Goal: Find specific page/section: Find specific page/section

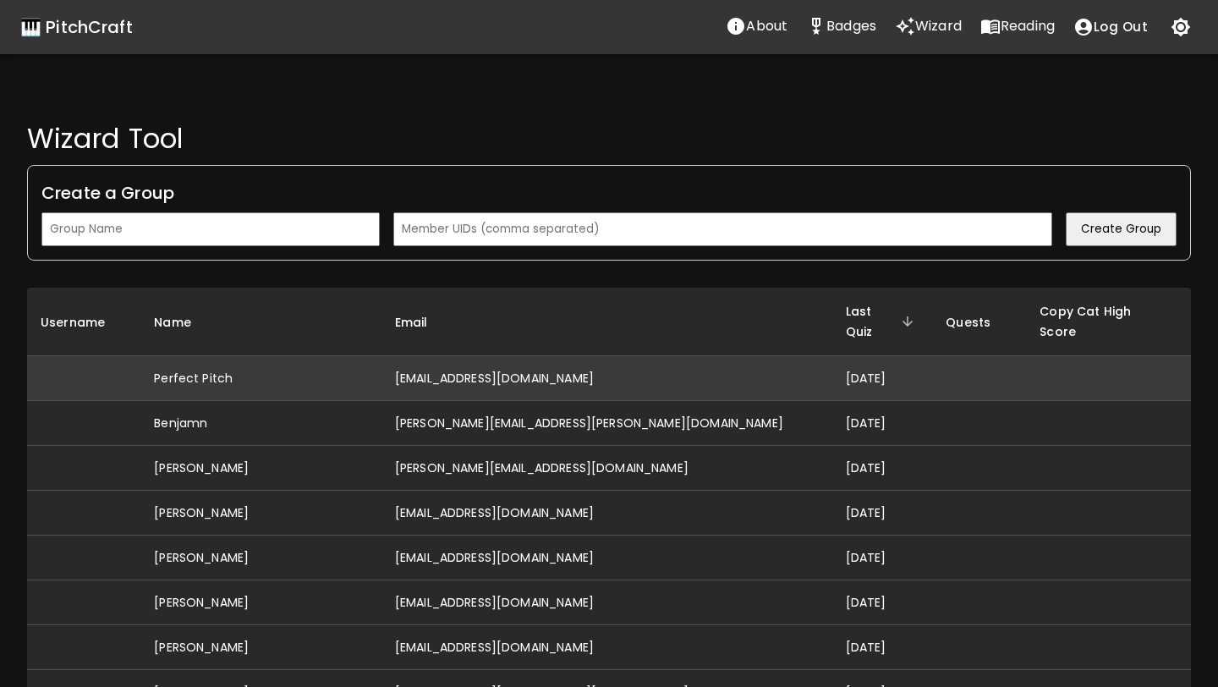
click at [528, 356] on td "[EMAIL_ADDRESS][DOMAIN_NAME]" at bounding box center [607, 378] width 451 height 45
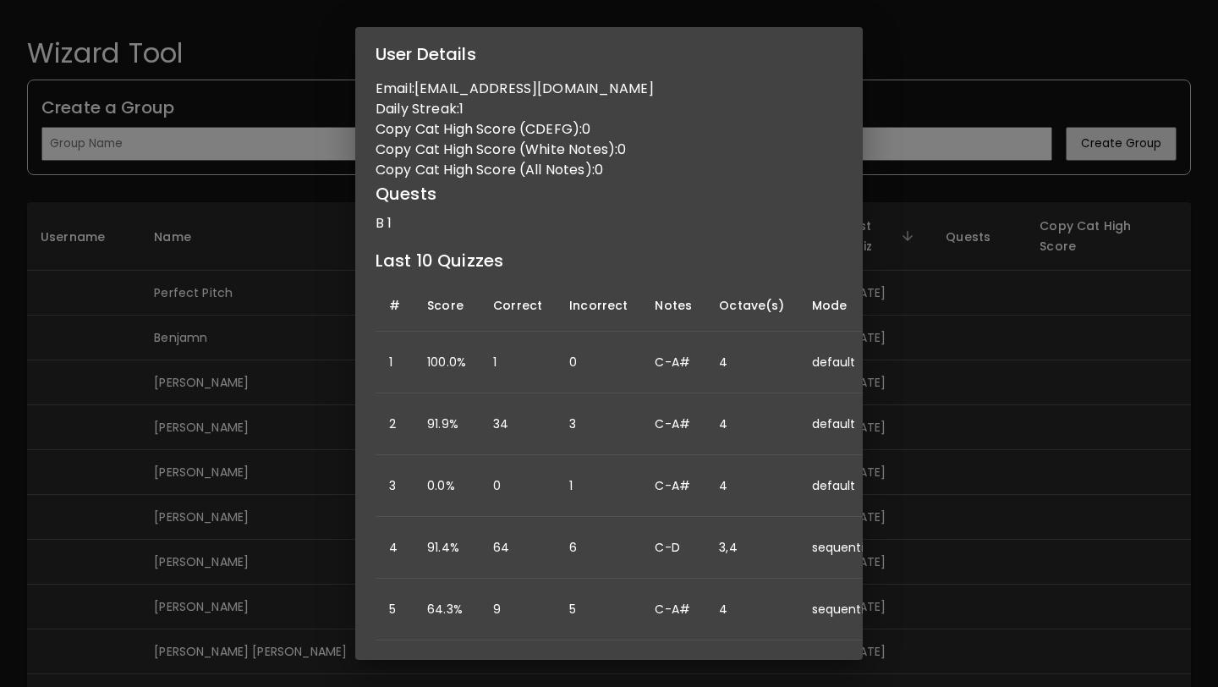
scroll to position [69, 0]
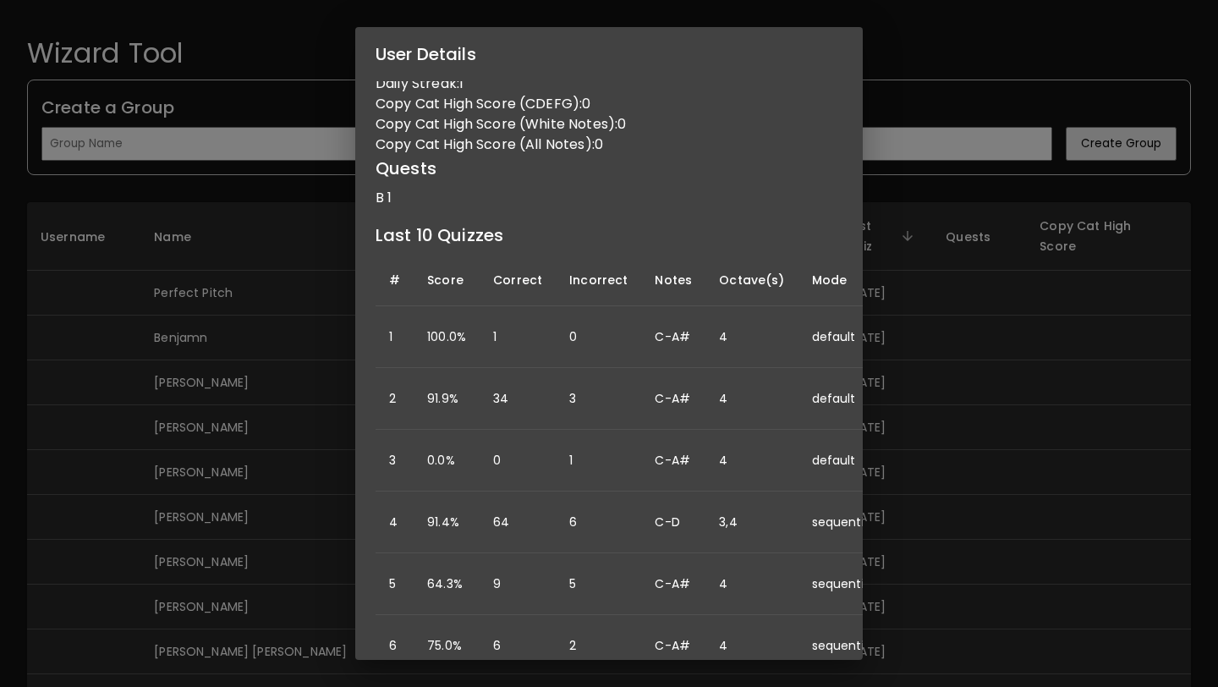
click at [330, 415] on div "User Details Name: Perfect Pitch Username: Email: [EMAIL_ADDRESS][DOMAIN_NAME] …" at bounding box center [609, 343] width 1218 height 687
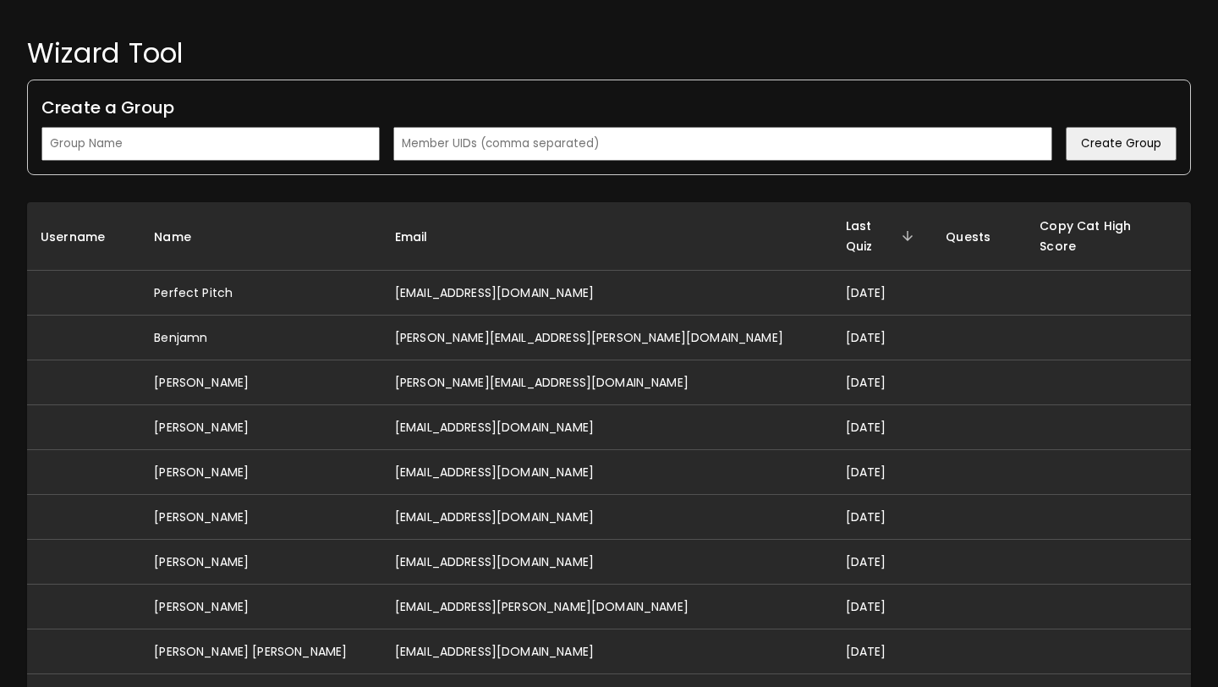
scroll to position [0, 0]
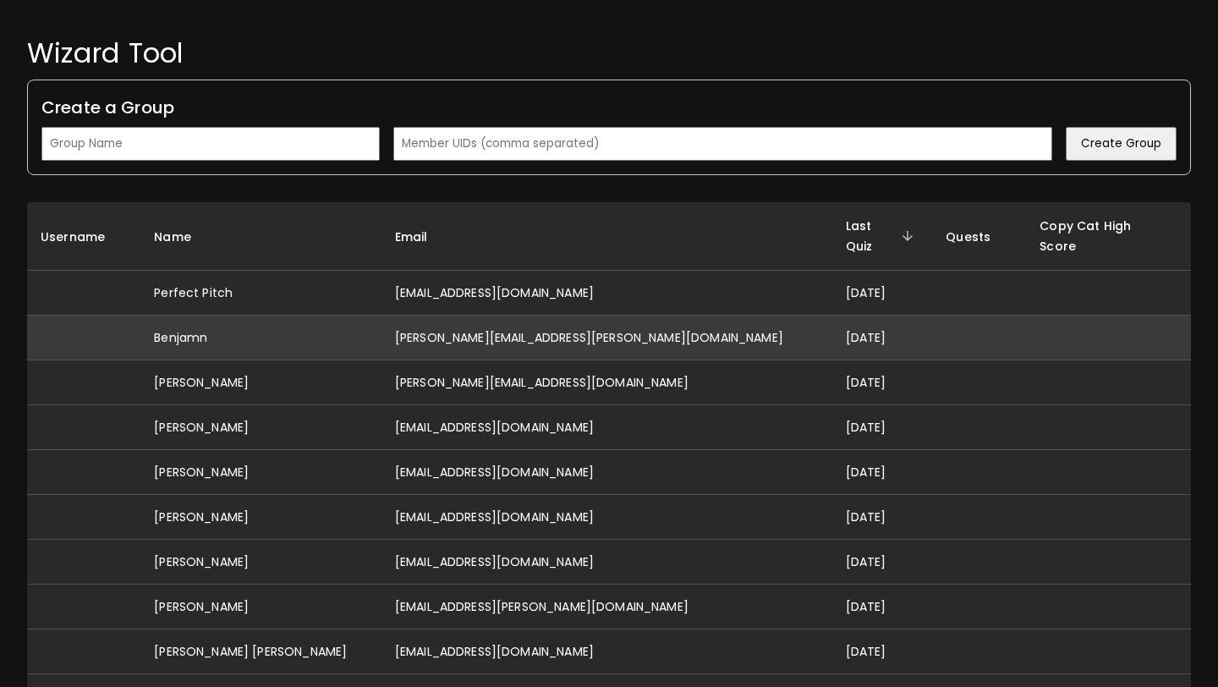
click at [504, 316] on td "[PERSON_NAME][EMAIL_ADDRESS][PERSON_NAME][DOMAIN_NAME]" at bounding box center [607, 338] width 451 height 45
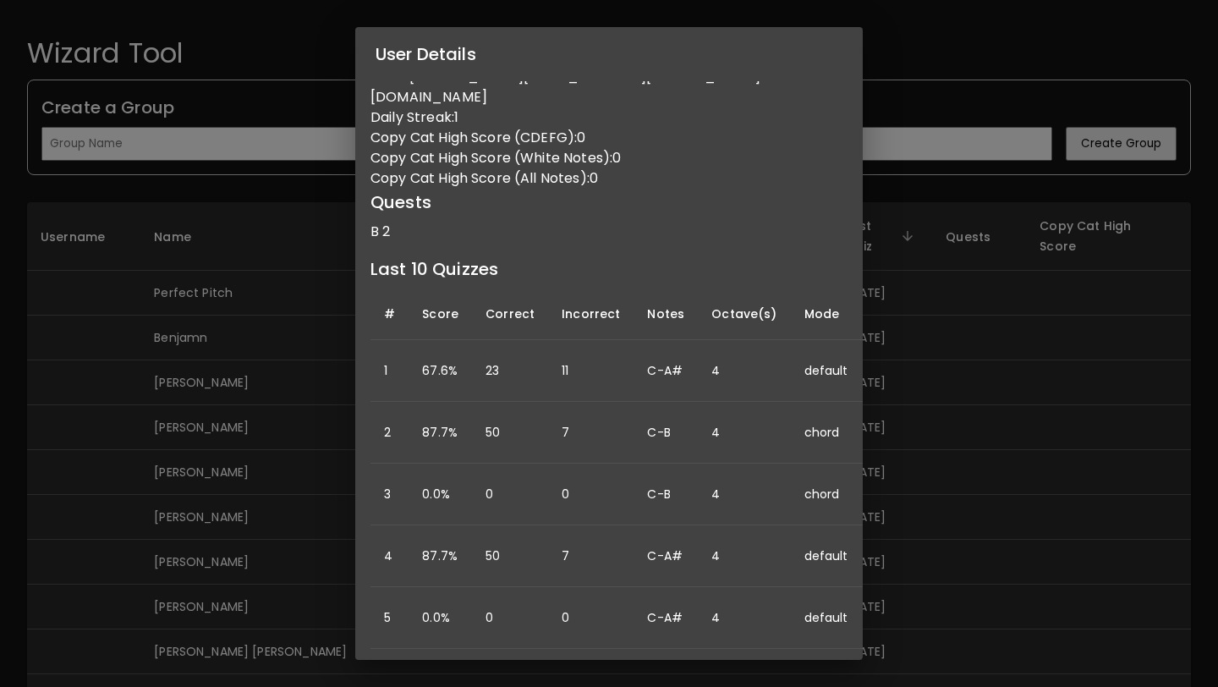
scroll to position [180, 5]
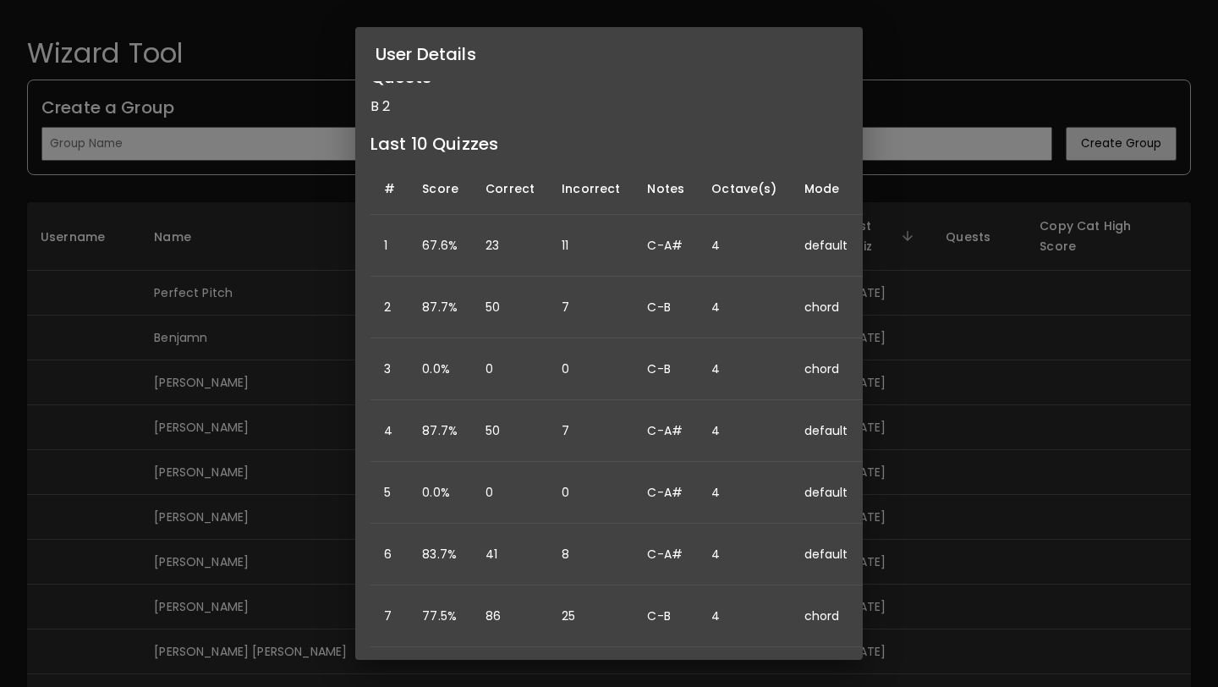
click at [313, 513] on div "User Details Name: Benjamn Username: Email: benjamin.s.sandler@gmail.com Daily …" at bounding box center [609, 343] width 1218 height 687
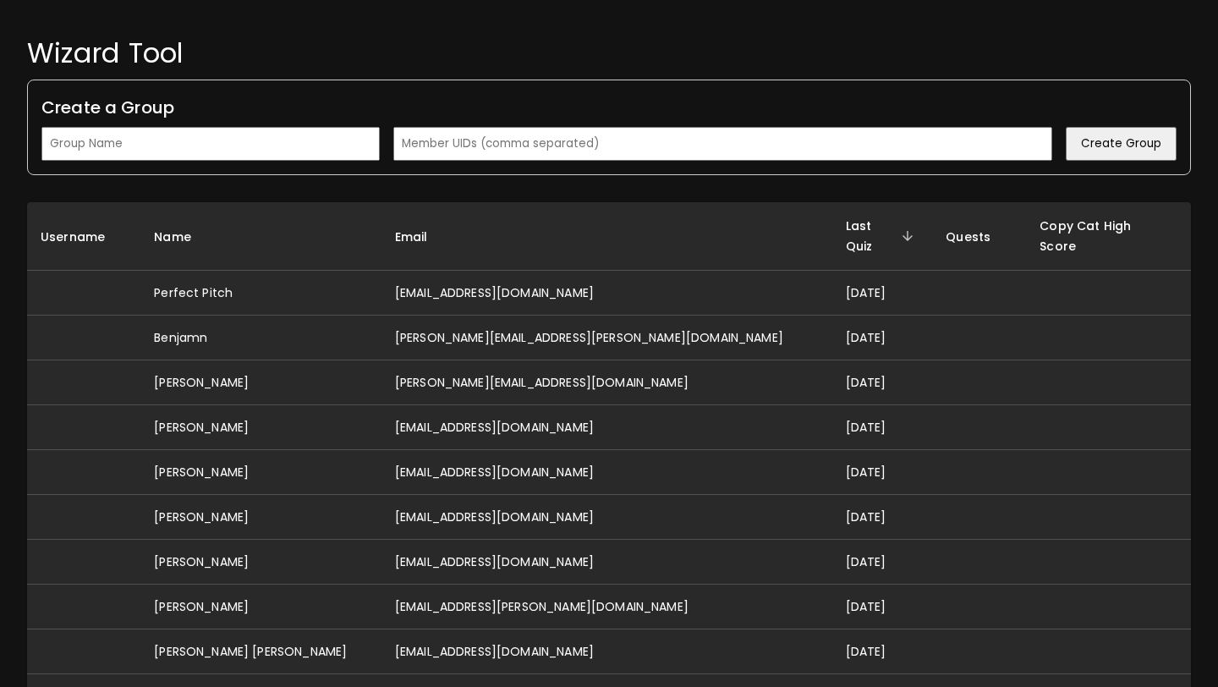
scroll to position [0, 0]
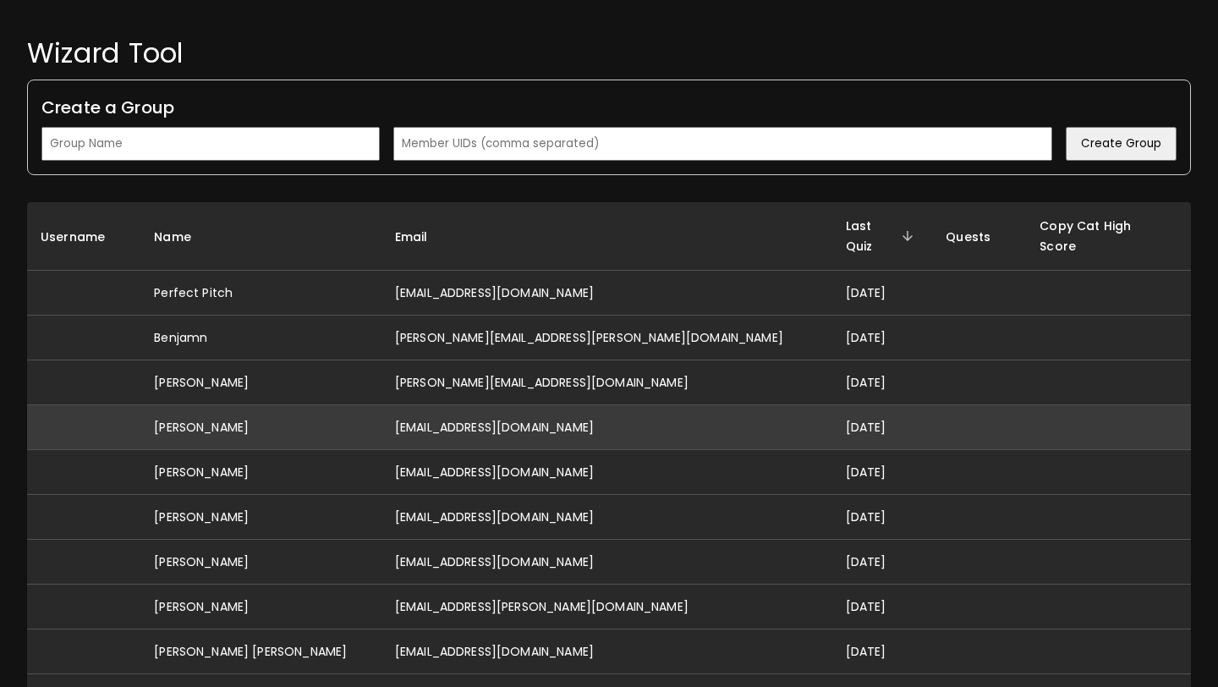
click at [474, 405] on td "[EMAIL_ADDRESS][DOMAIN_NAME]" at bounding box center [607, 427] width 451 height 45
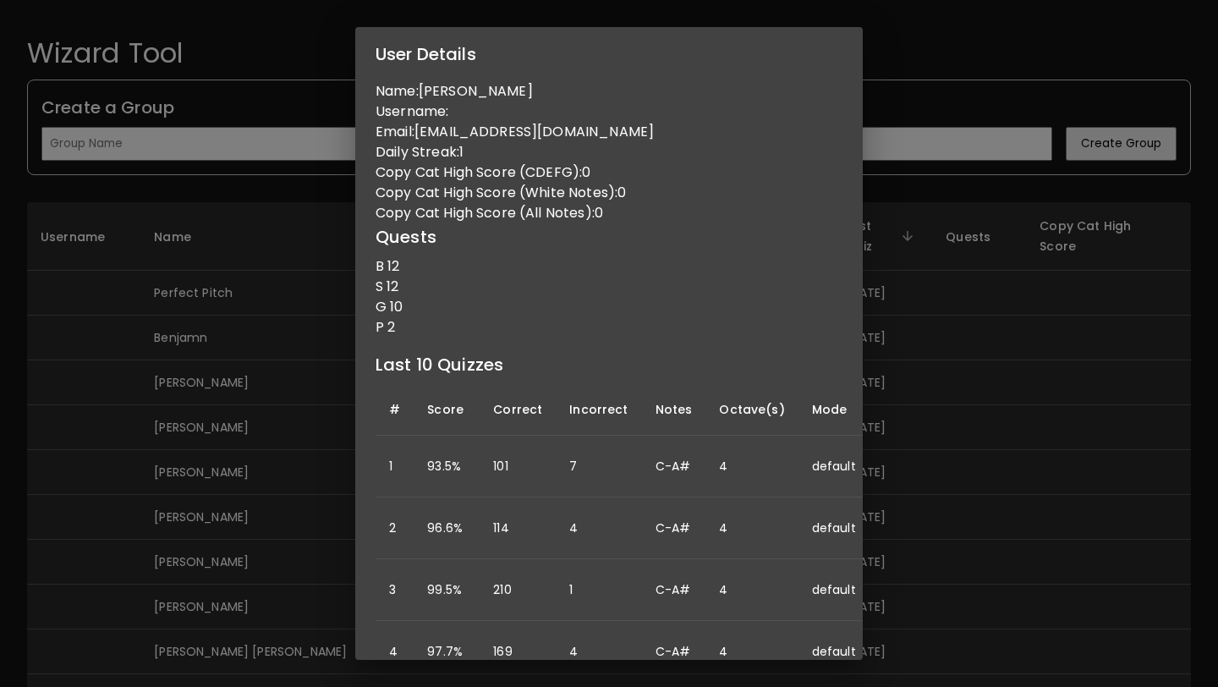
click at [251, 456] on div "User Details Name: Lukas Taylor Username: Email: lukastaylor0516@gmail.com Dail…" at bounding box center [609, 343] width 1218 height 687
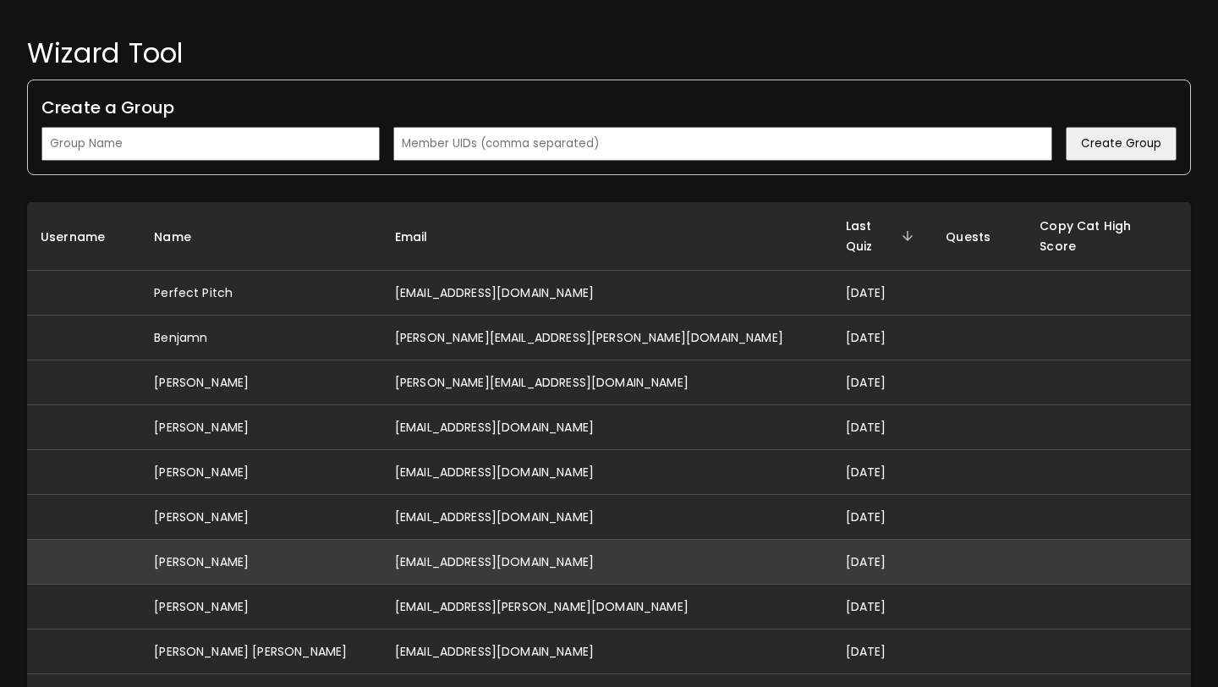
click at [456, 540] on td "[EMAIL_ADDRESS][DOMAIN_NAME]" at bounding box center [607, 562] width 451 height 45
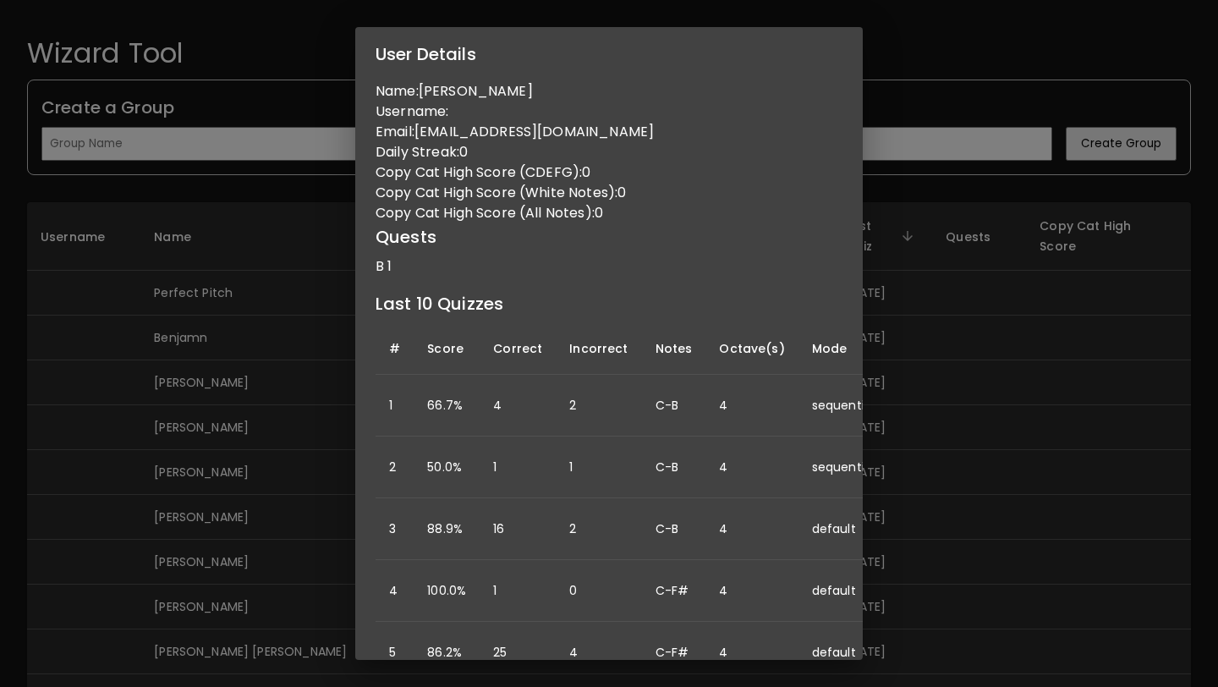
click at [354, 550] on div "User Details Name: Jonathan Username: Email: jtkafare@gmail.com Daily Streak: 0…" at bounding box center [609, 343] width 1218 height 687
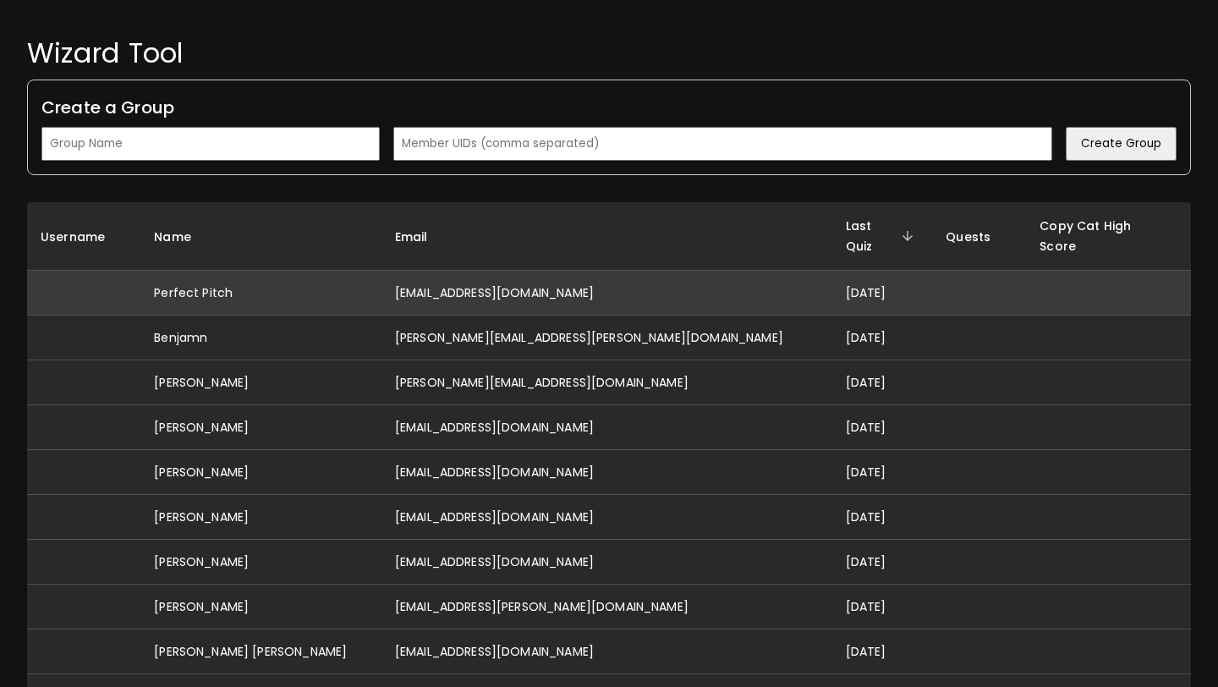
click at [571, 271] on td "[EMAIL_ADDRESS][DOMAIN_NAME]" at bounding box center [607, 293] width 451 height 45
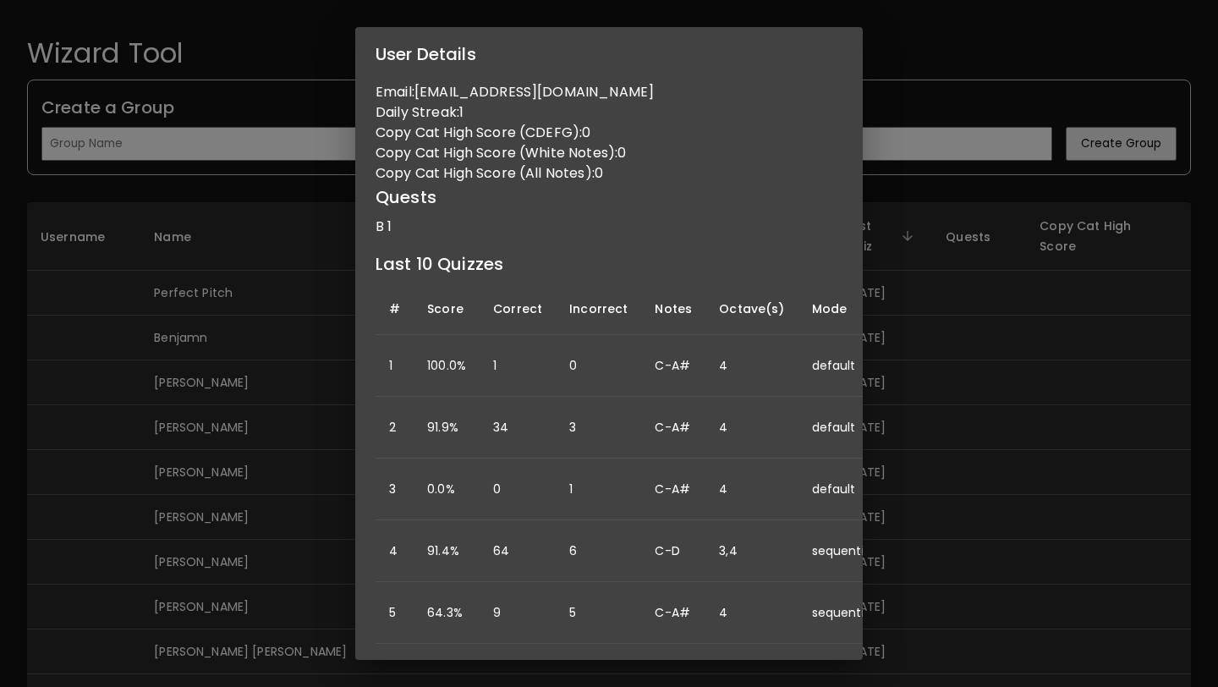
scroll to position [69, 0]
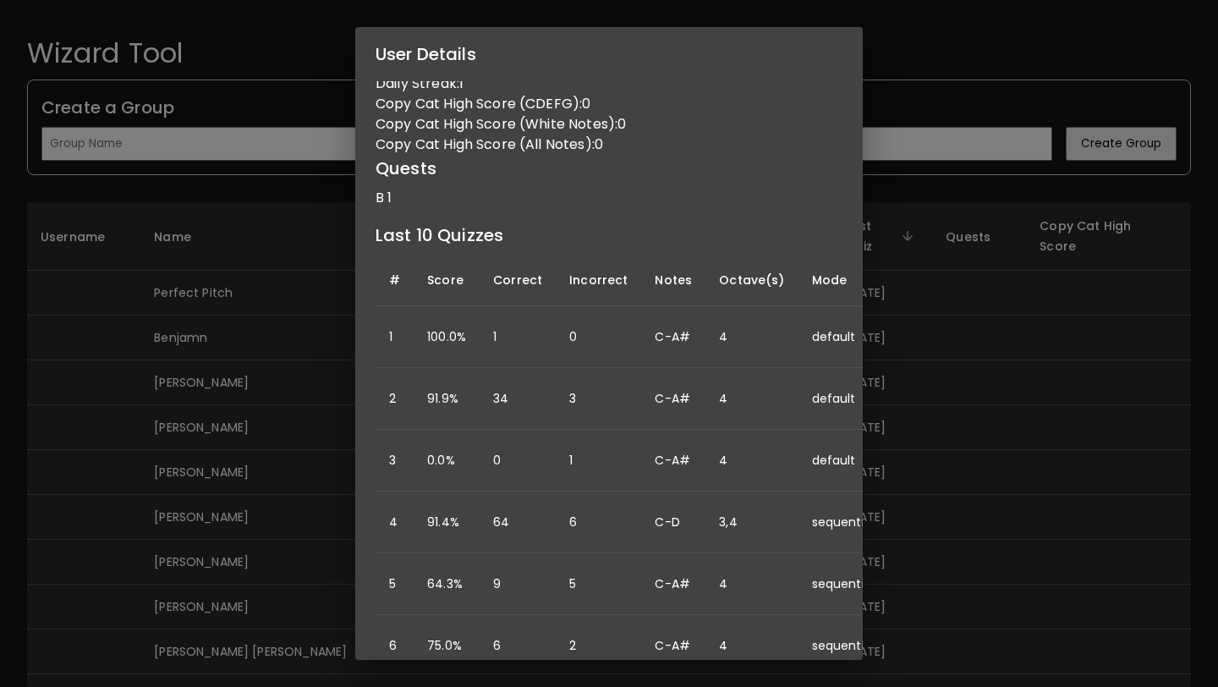
click at [931, 337] on div "User Details Name: Perfect Pitch Username: Email: [EMAIL_ADDRESS][DOMAIN_NAME] …" at bounding box center [609, 343] width 1218 height 687
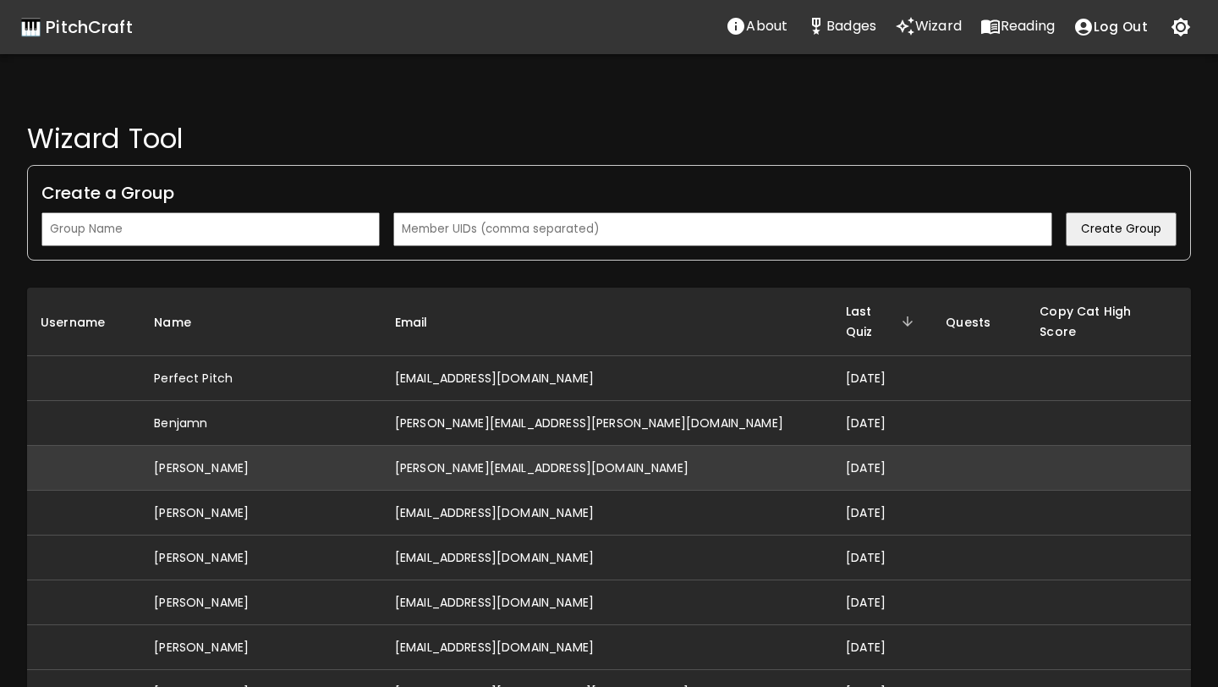
click at [504, 446] on td "[PERSON_NAME][EMAIL_ADDRESS][DOMAIN_NAME]" at bounding box center [607, 468] width 451 height 45
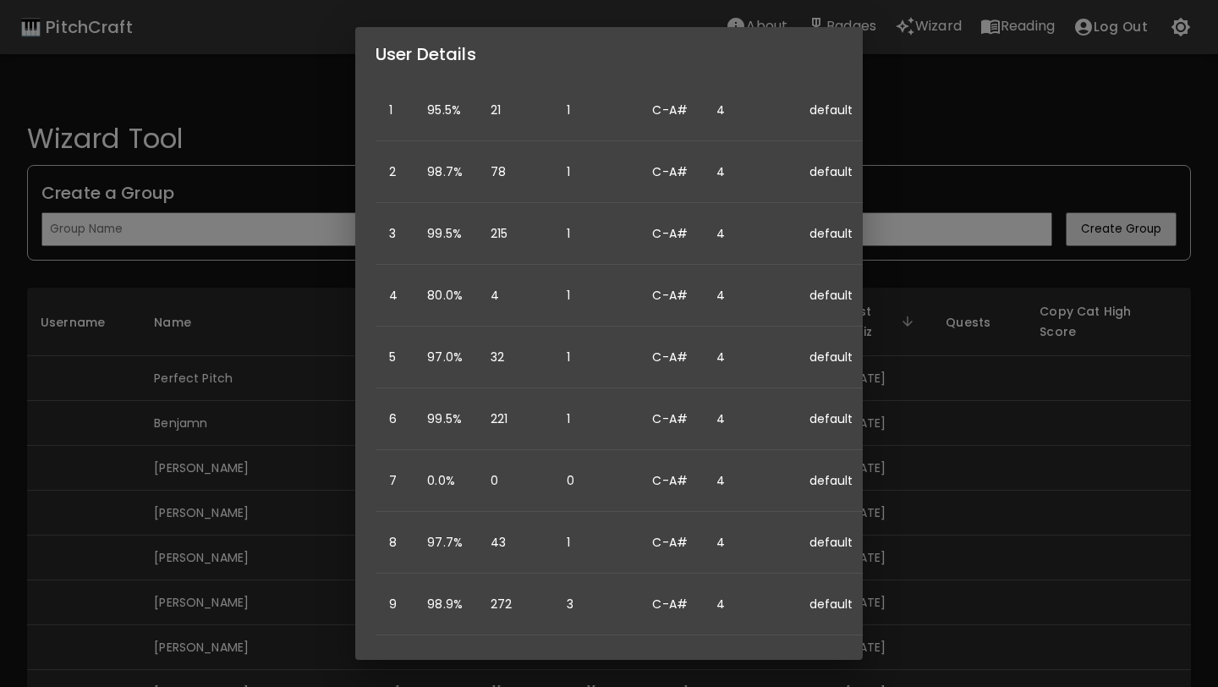
scroll to position [393, 0]
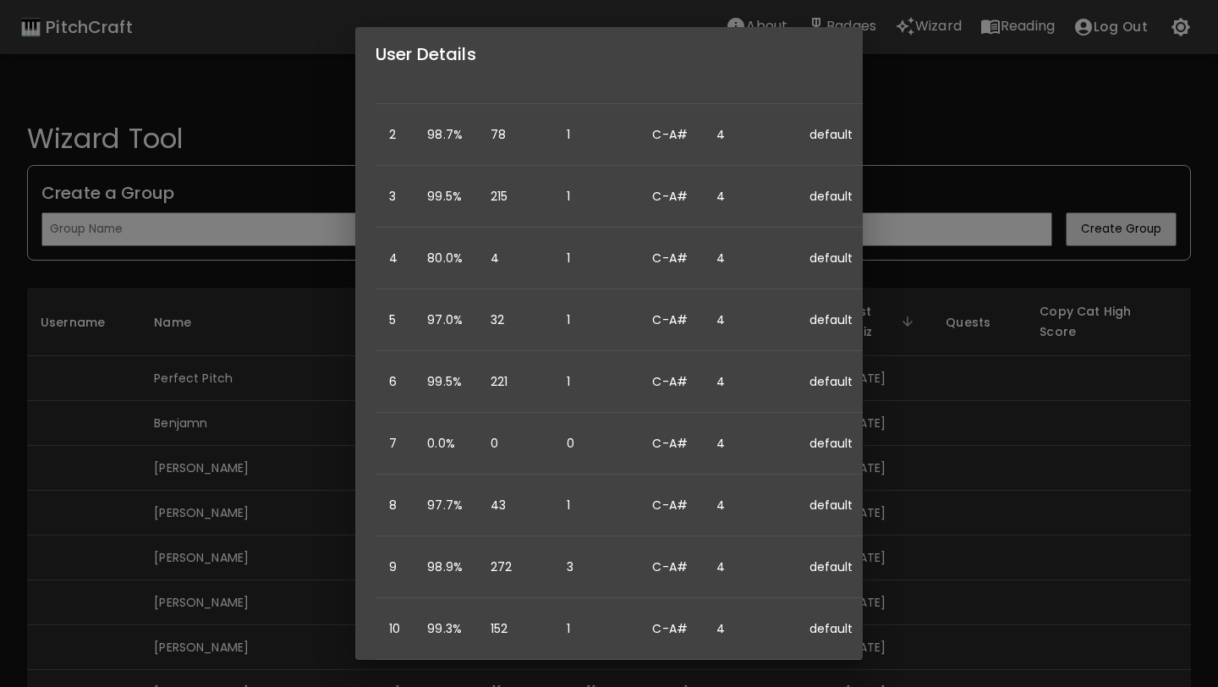
click at [944, 381] on div "User Details Name: [PERSON_NAME] Username: Email: [PERSON_NAME][EMAIL_ADDRESS][…" at bounding box center [609, 343] width 1218 height 687
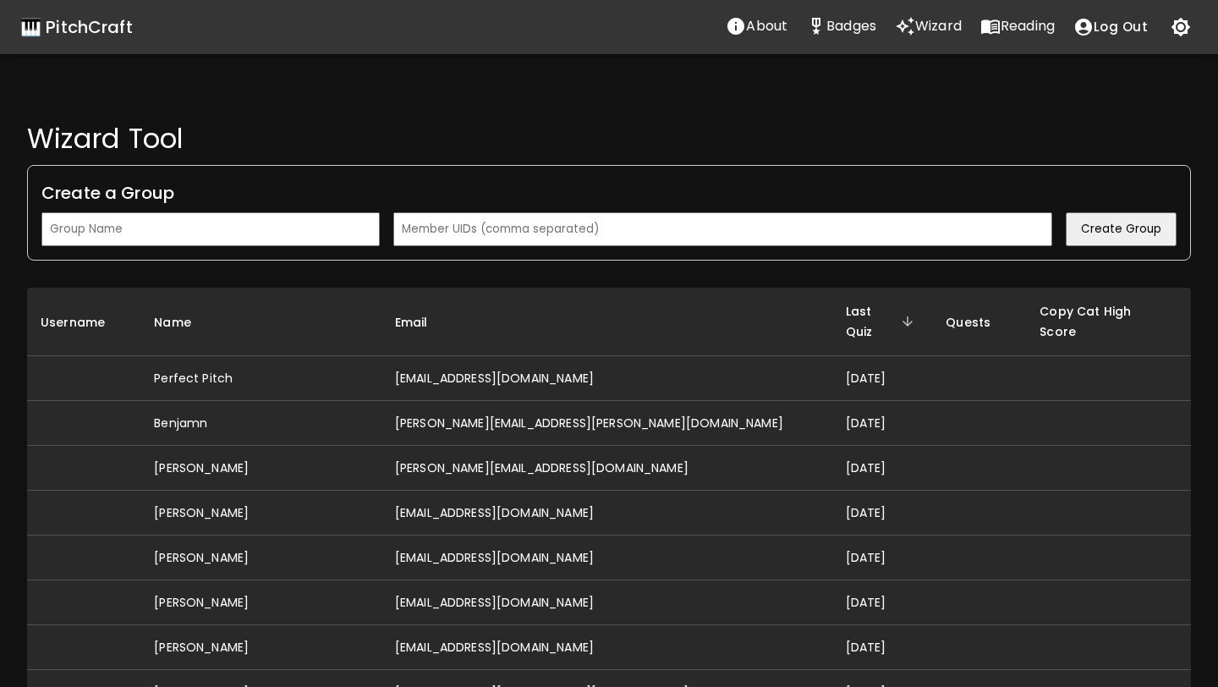
scroll to position [0, 0]
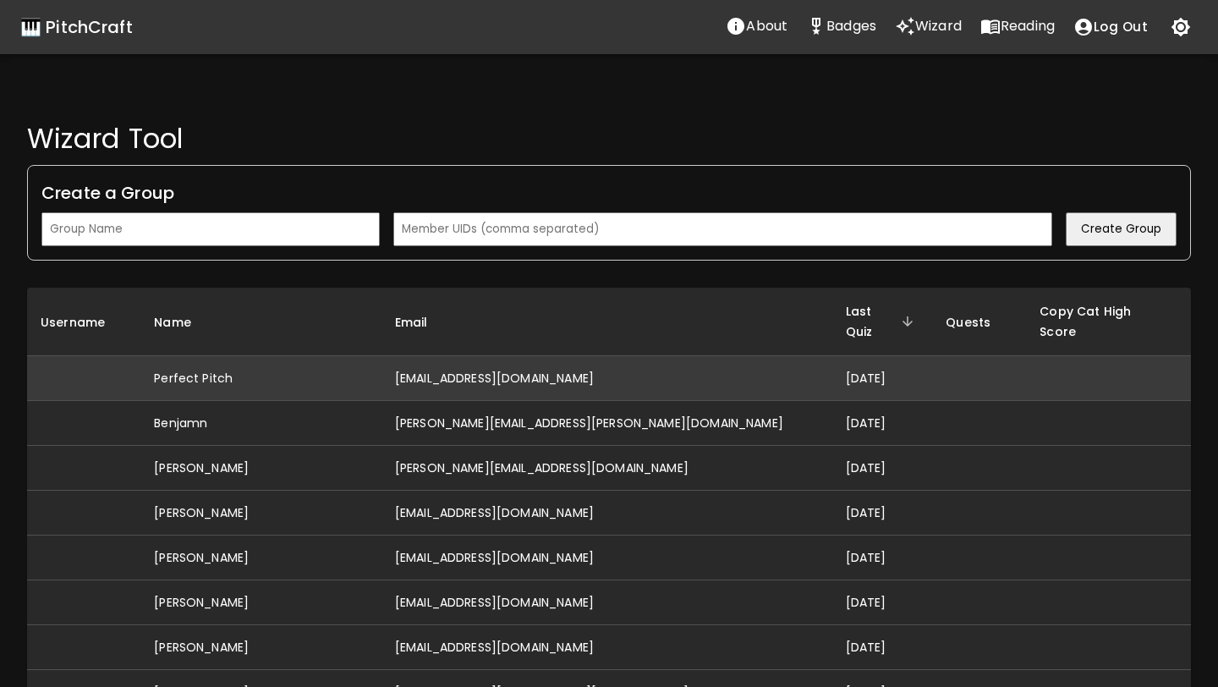
click at [588, 361] on td "[EMAIL_ADDRESS][DOMAIN_NAME]" at bounding box center [607, 378] width 451 height 45
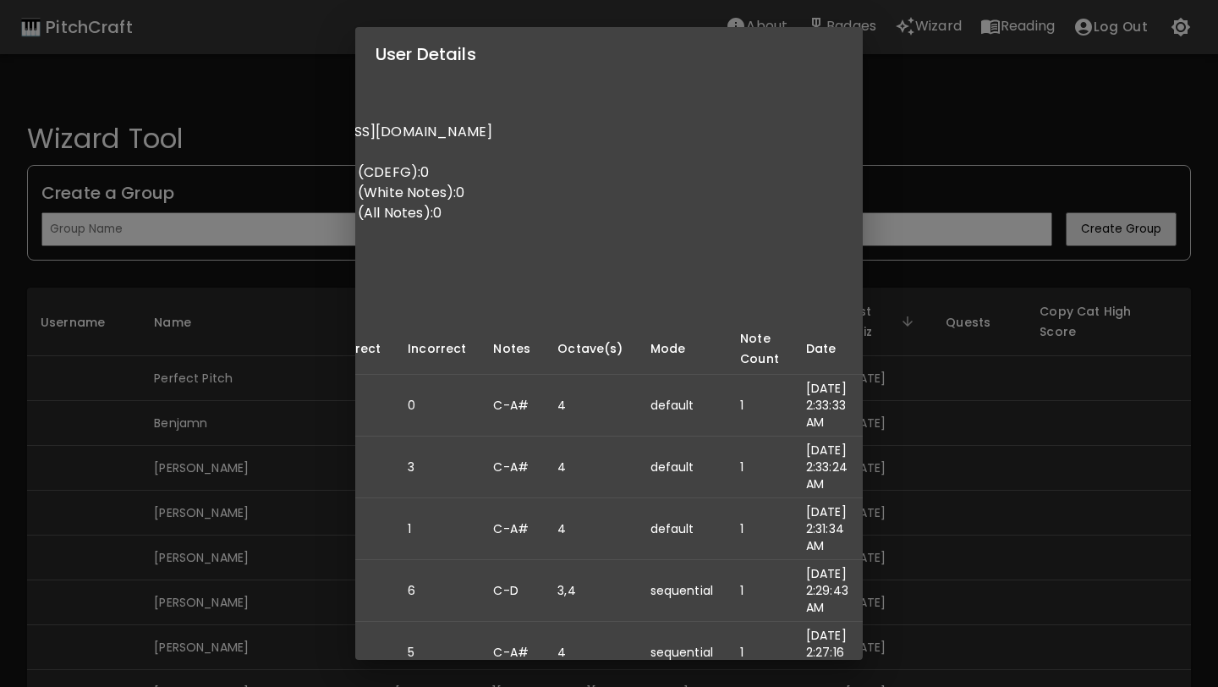
scroll to position [3, 0]
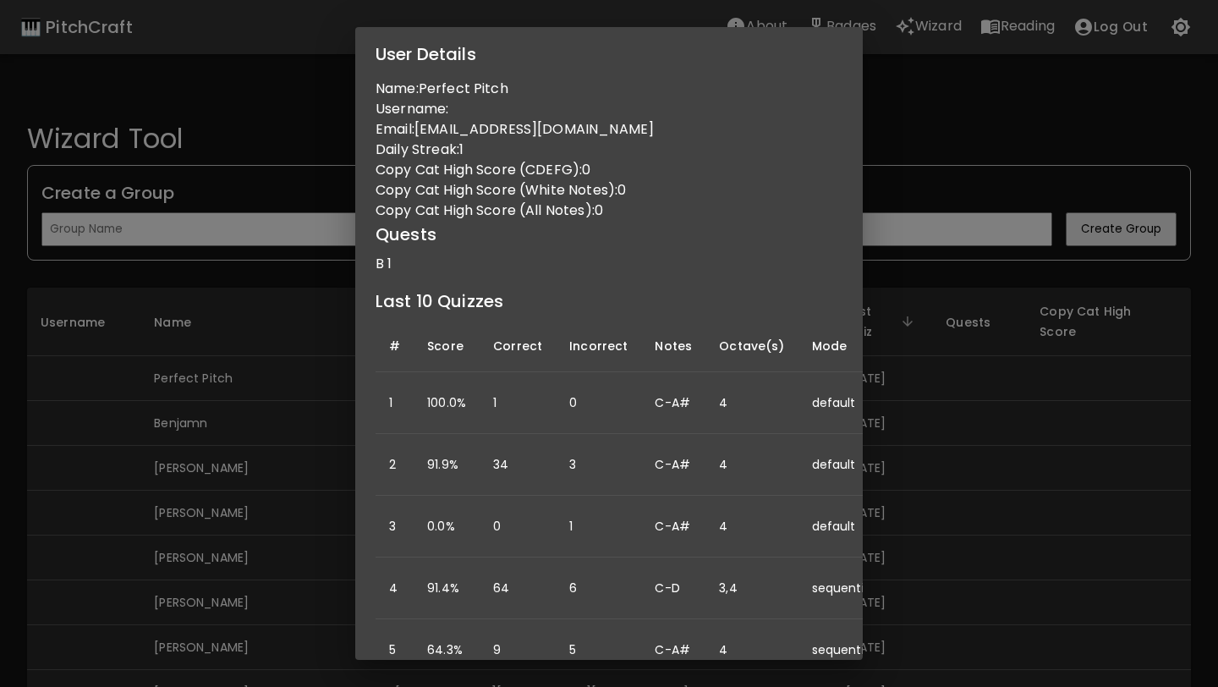
click at [953, 437] on div "User Details Name: Perfect Pitch Username: Email: [EMAIL_ADDRESS][DOMAIN_NAME] …" at bounding box center [609, 343] width 1218 height 687
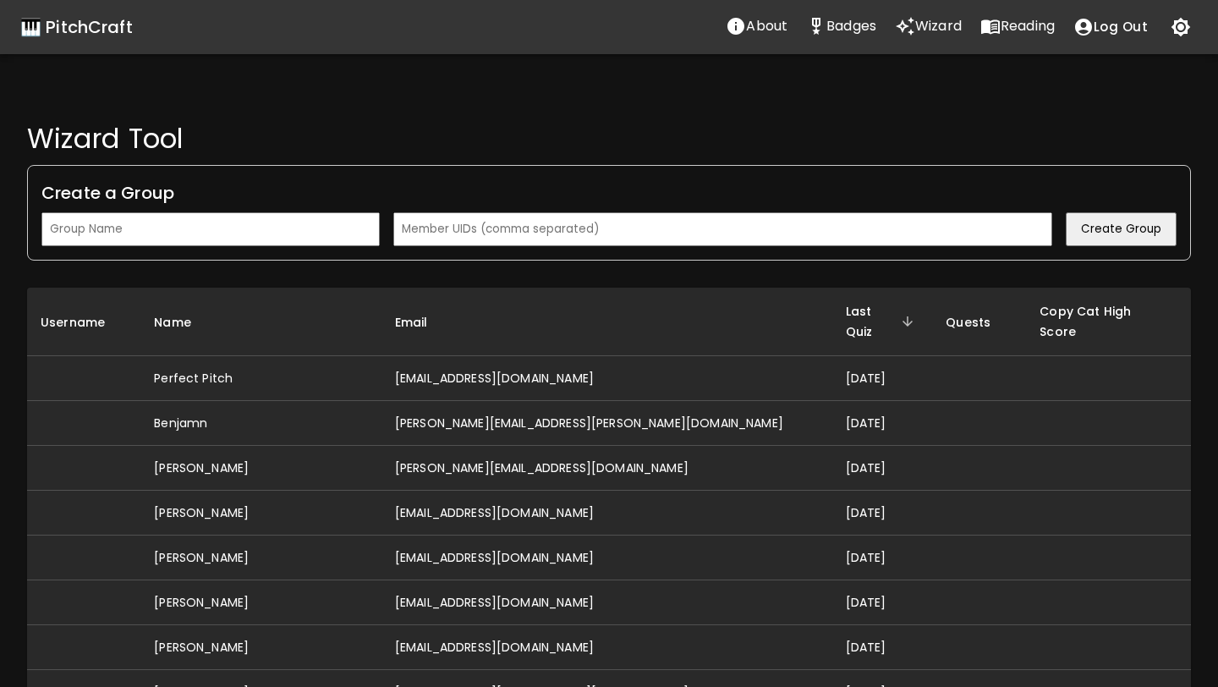
scroll to position [0, 0]
